Goal: Transaction & Acquisition: Purchase product/service

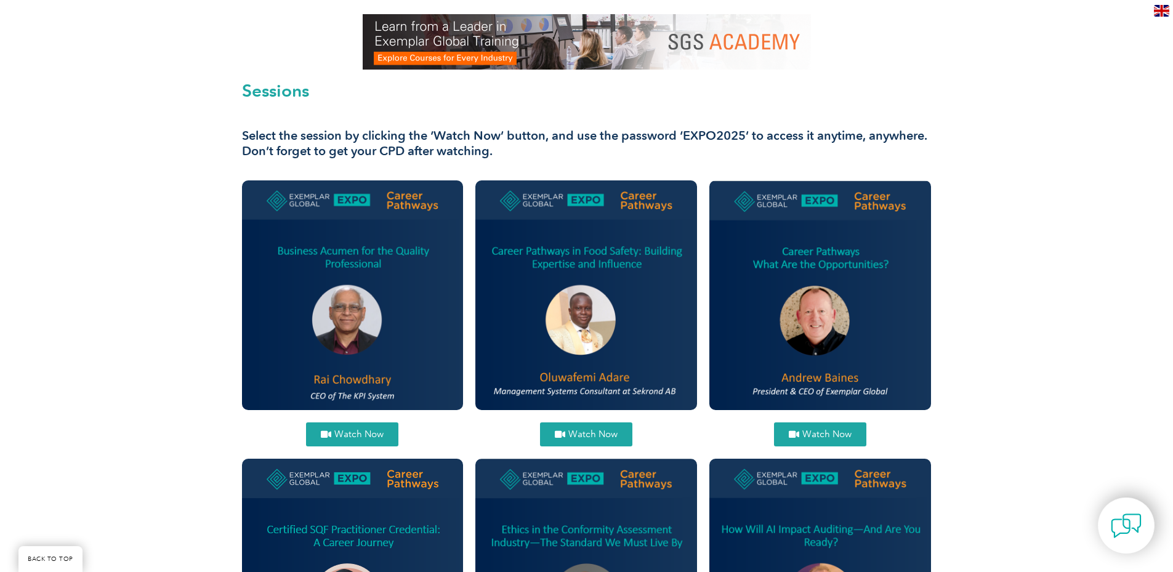
scroll to position [308, 0]
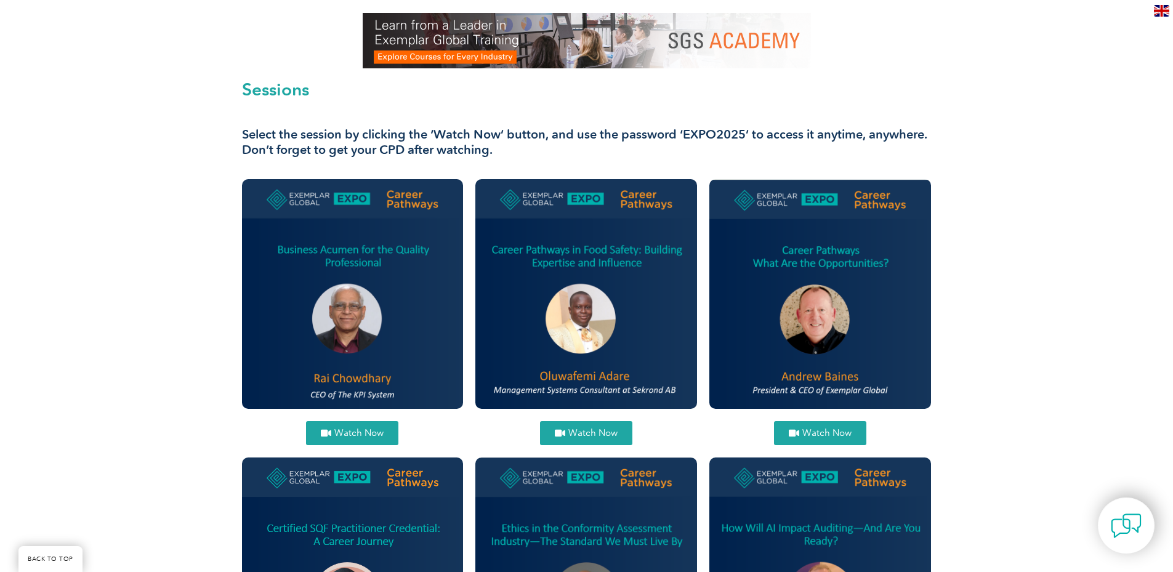
click at [580, 268] on img at bounding box center [821, 293] width 222 height 229
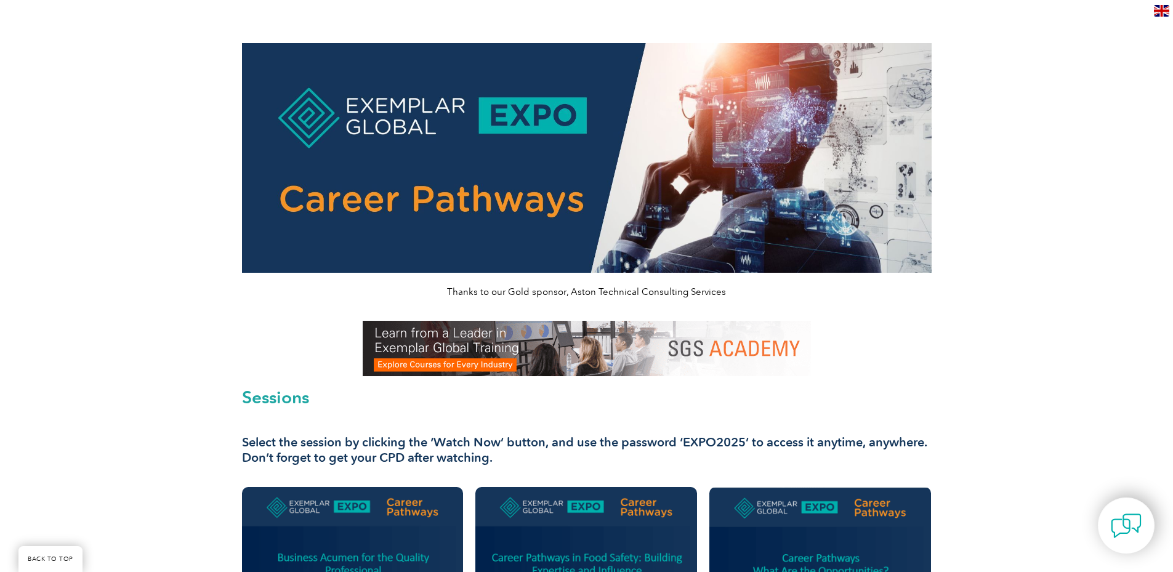
scroll to position [200, 0]
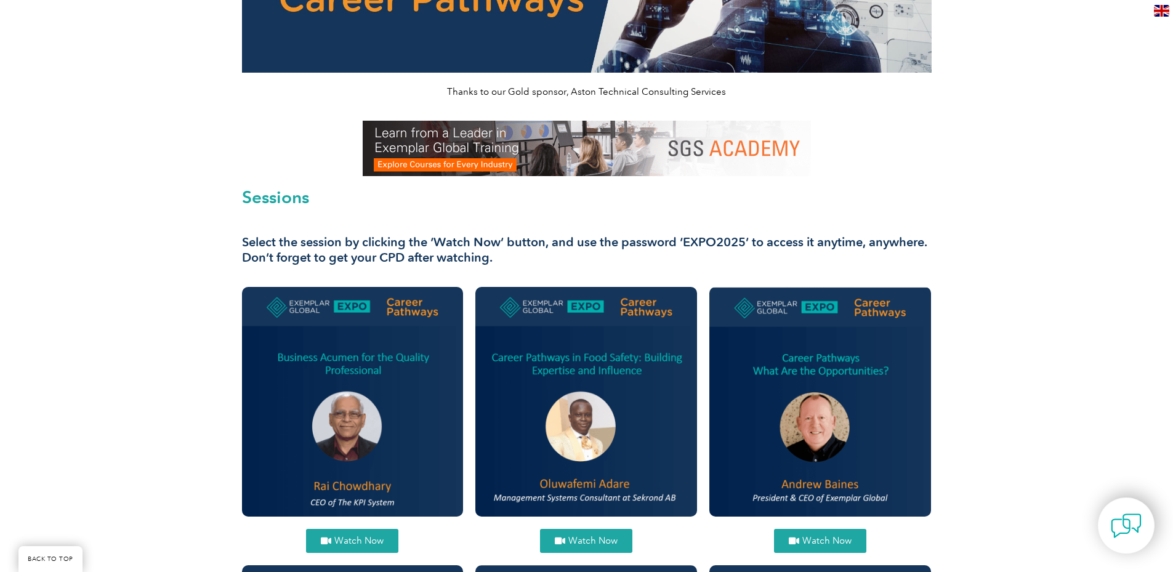
click at [835, 537] on span "Watch Now" at bounding box center [827, 541] width 49 height 9
drag, startPoint x: 681, startPoint y: 198, endPoint x: 743, endPoint y: 203, distance: 62.4
click at [743, 235] on h3 "Select the session by clicking the ‘Watch Now’ button, and use the password ‘EX…" at bounding box center [587, 250] width 690 height 31
copy h3 "EXPO2025"
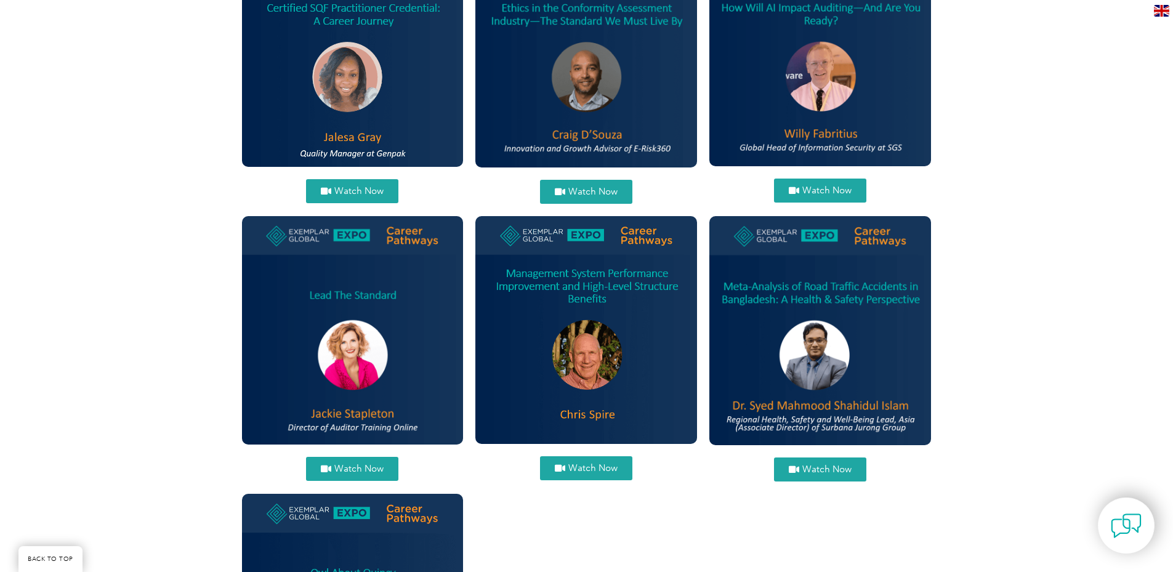
scroll to position [816, 0]
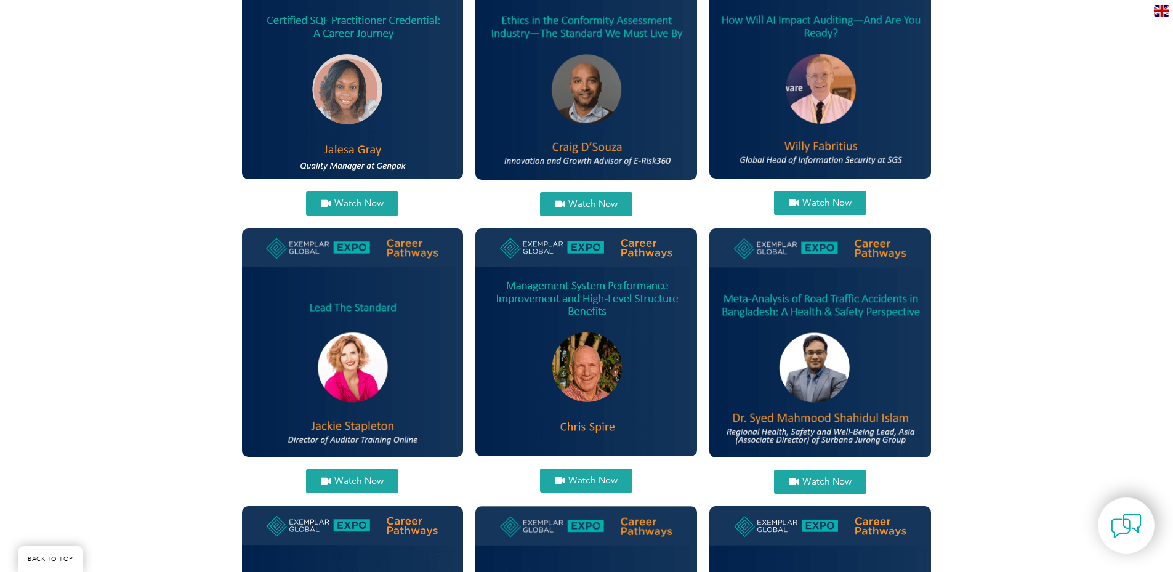
click at [595, 476] on span "Watch Now" at bounding box center [593, 480] width 49 height 9
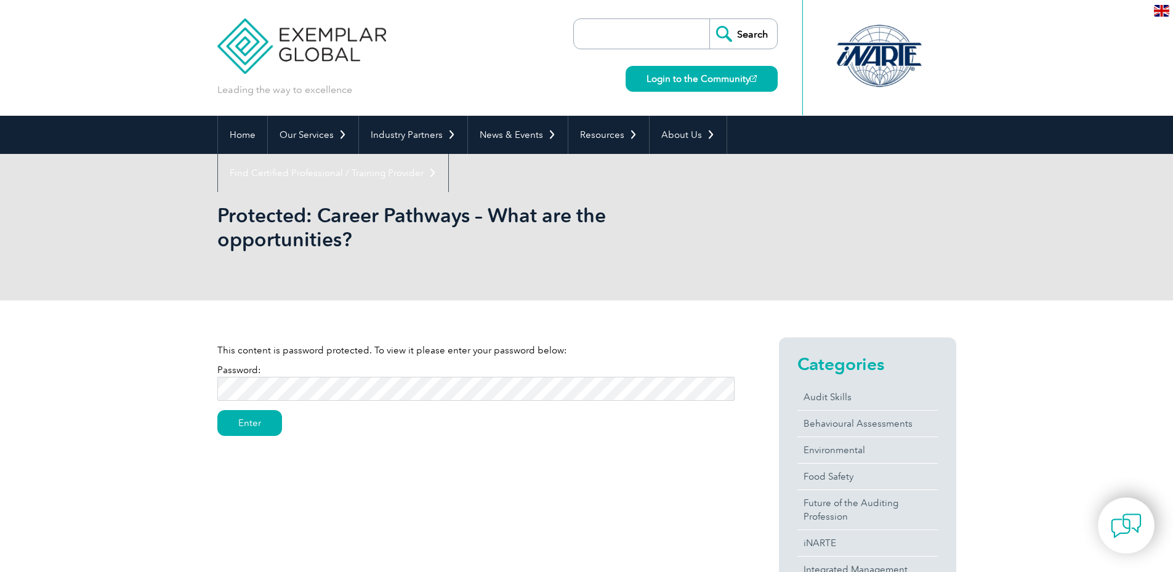
click at [485, 376] on p "Password: Enter" at bounding box center [475, 385] width 517 height 44
click at [245, 426] on input "Enter" at bounding box center [249, 423] width 65 height 26
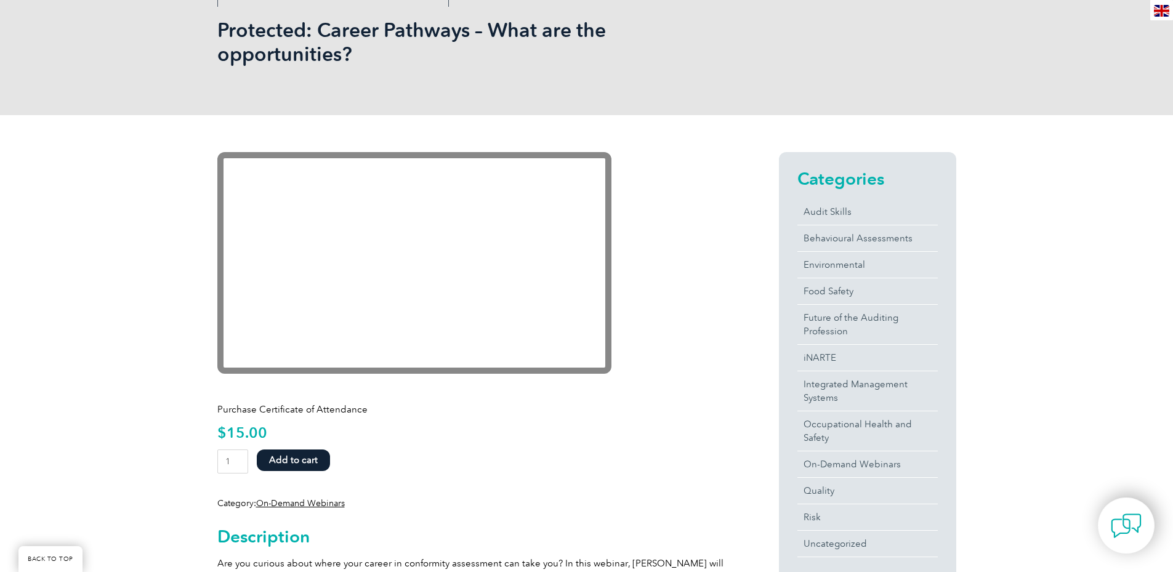
scroll to position [185, 0]
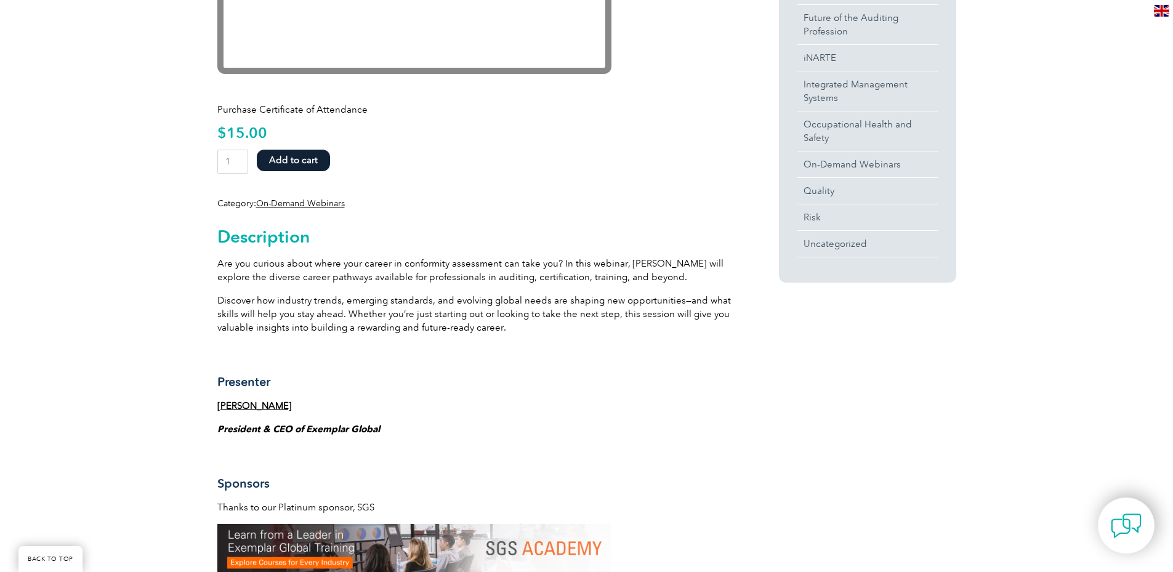
scroll to position [493, 0]
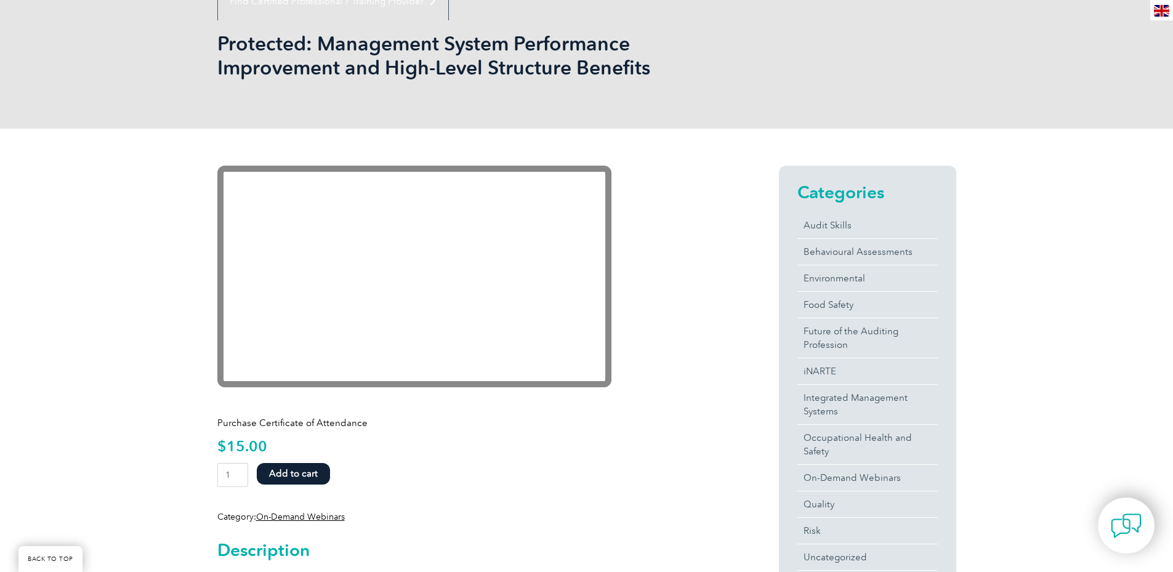
scroll to position [185, 0]
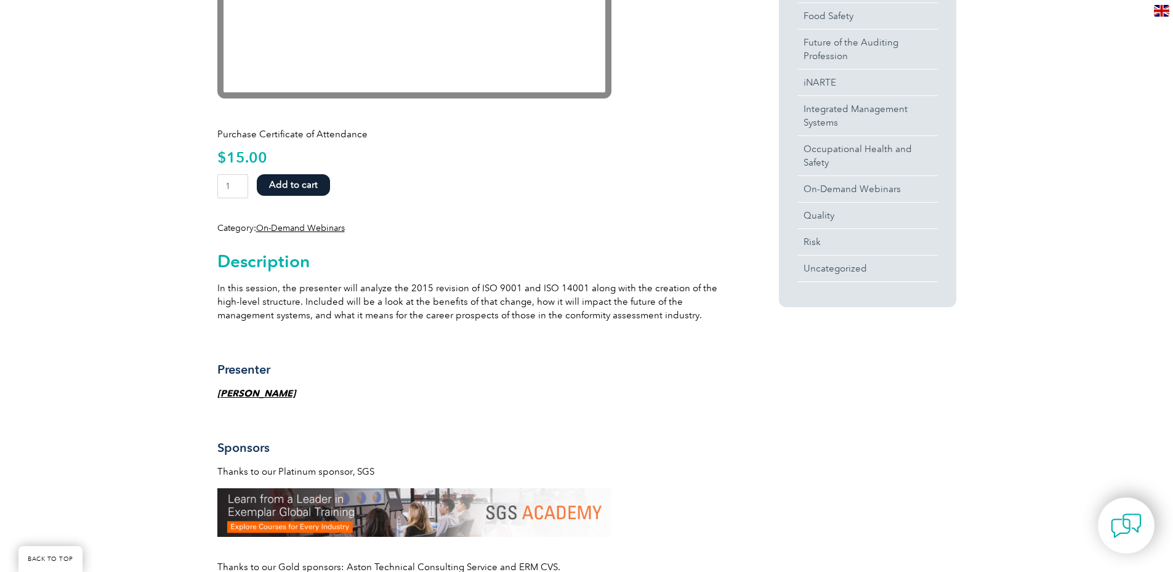
scroll to position [123, 0]
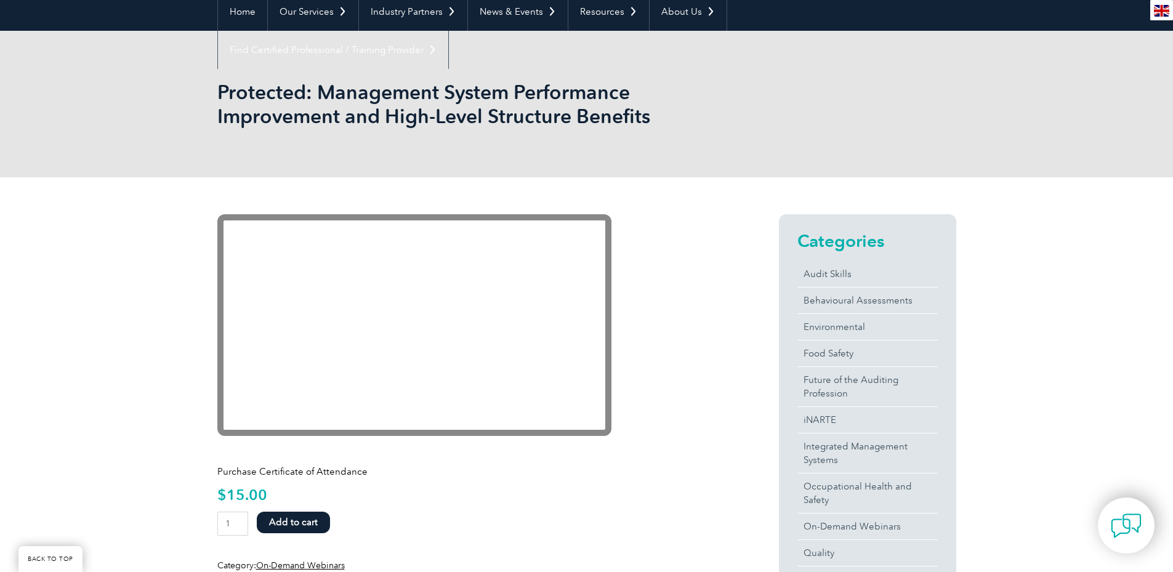
click at [498, 102] on h1 "Protected: Management System Performance Improvement and High-Level Structure B…" at bounding box center [453, 104] width 473 height 48
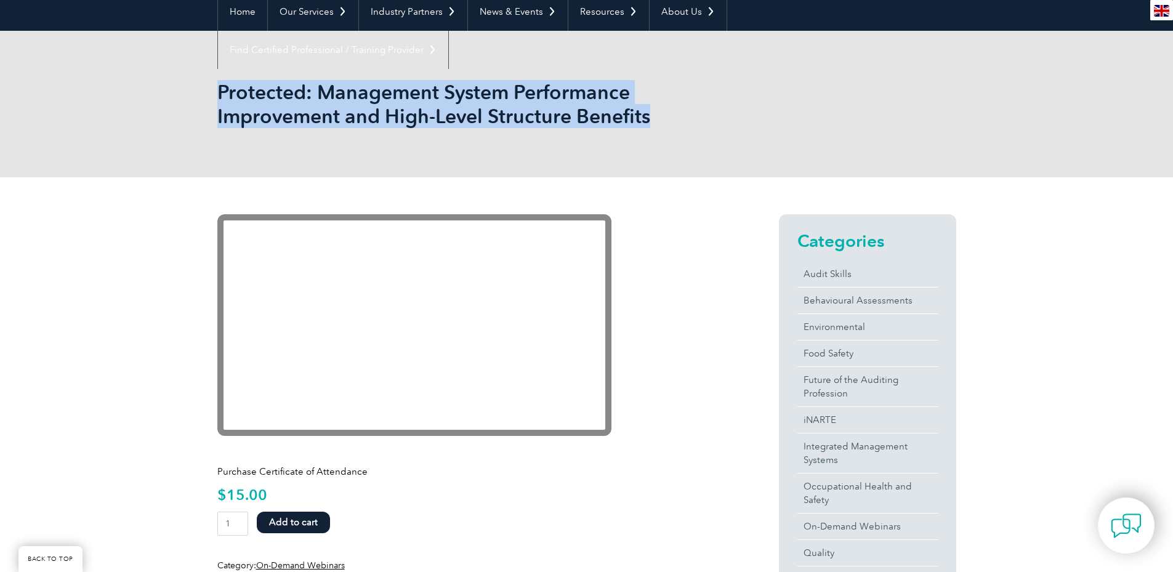
click at [498, 102] on h1 "Protected: Management System Performance Improvement and High-Level Structure B…" at bounding box center [453, 104] width 473 height 48
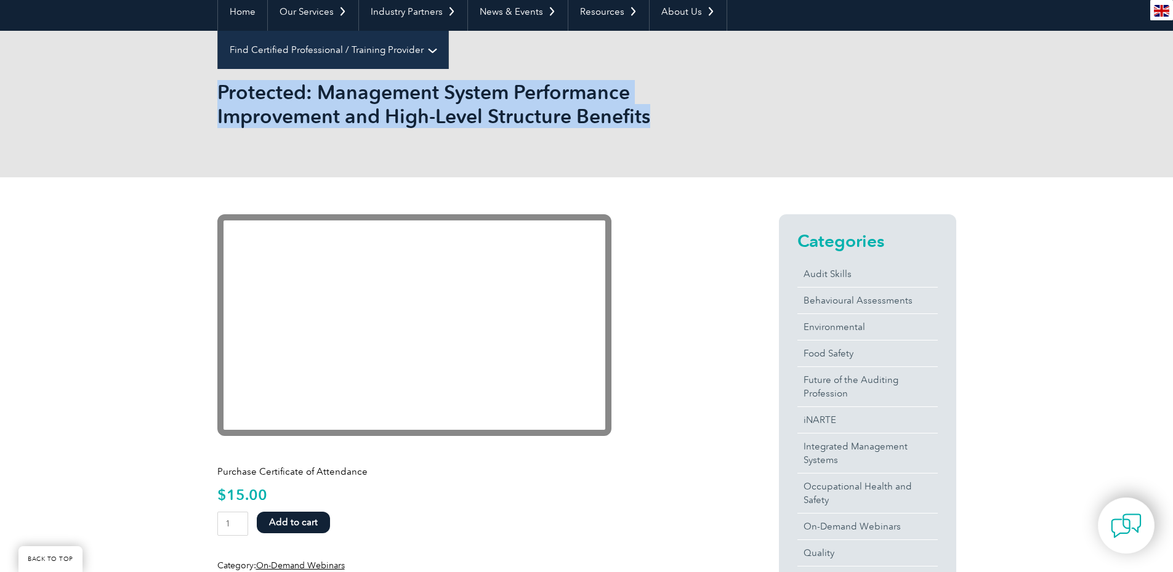
copy body "Protected: Management System Performance Improvement and High-Level Structure B…"
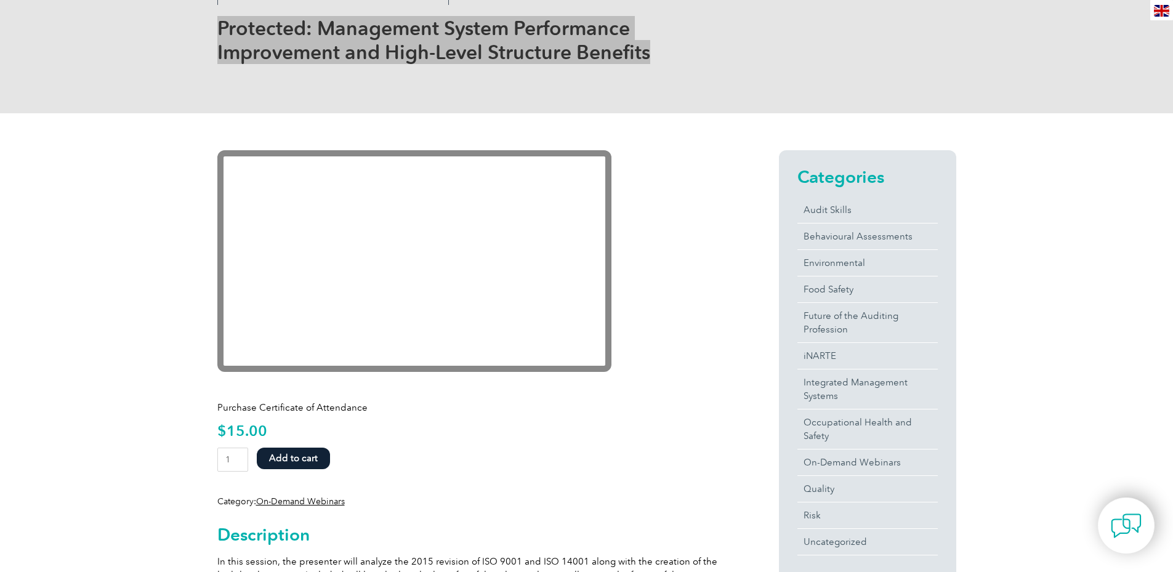
scroll to position [62, 0]
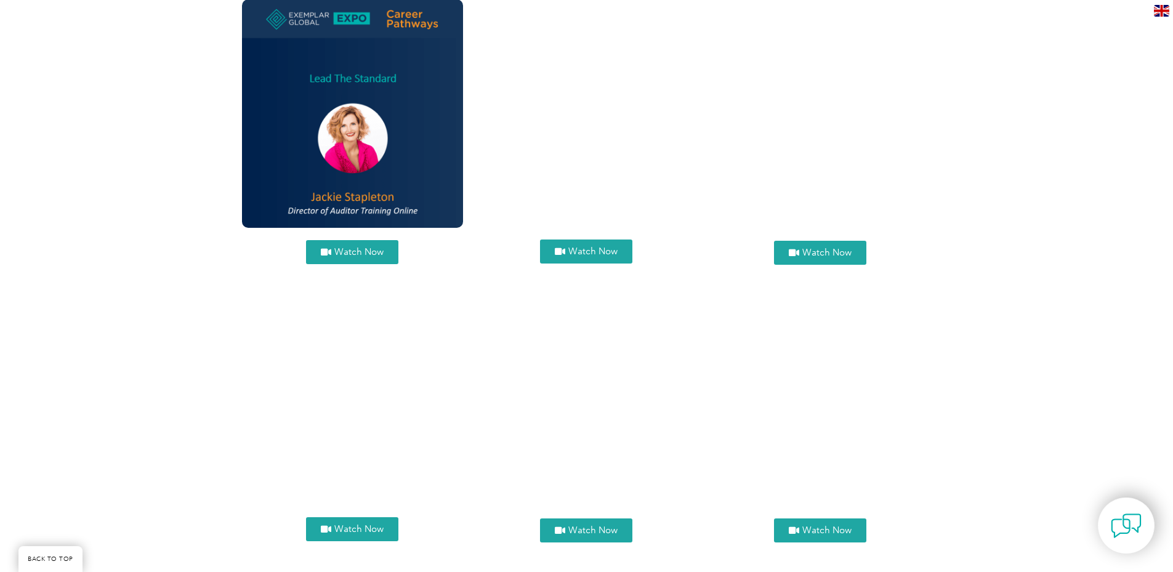
scroll to position [1063, 0]
